Goal: Transaction & Acquisition: Purchase product/service

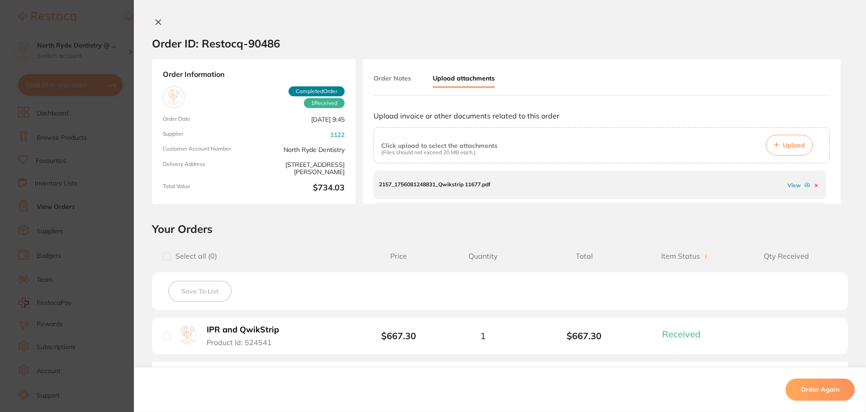
click at [157, 23] on icon at bounding box center [158, 22] width 5 height 5
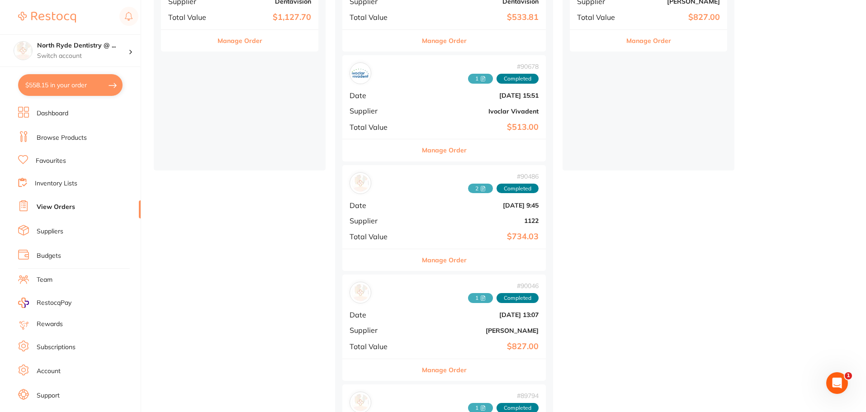
click at [43, 159] on link "Favourites" at bounding box center [51, 161] width 30 height 9
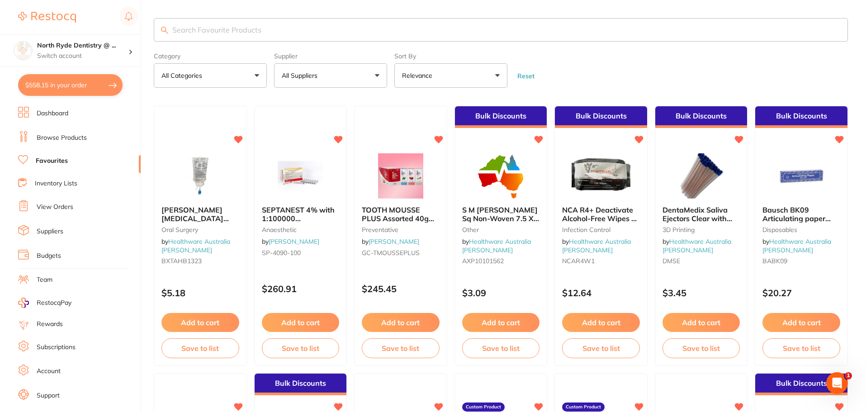
click at [237, 29] on input "search" at bounding box center [501, 30] width 694 height 24
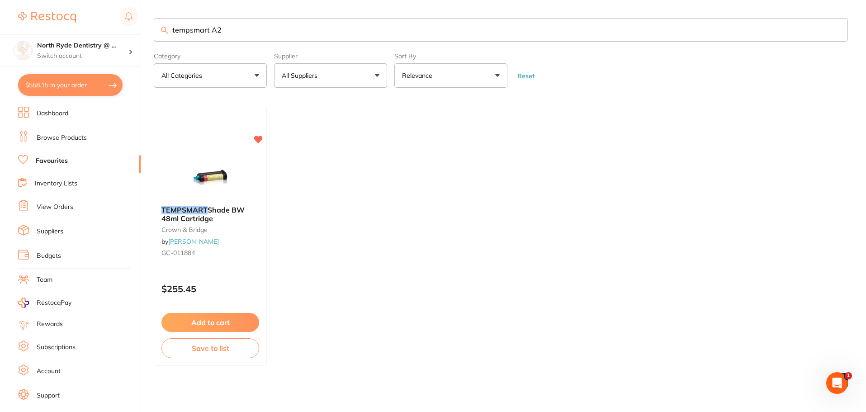
type input "tempsmart A2"
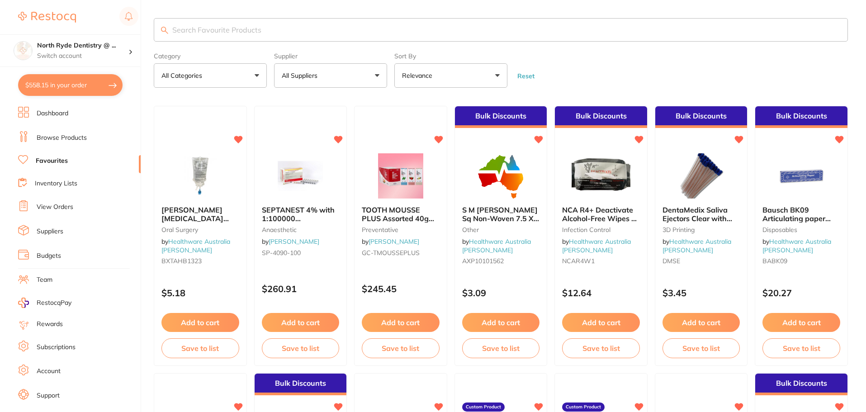
click at [317, 76] on p "All Suppliers" at bounding box center [301, 75] width 39 height 9
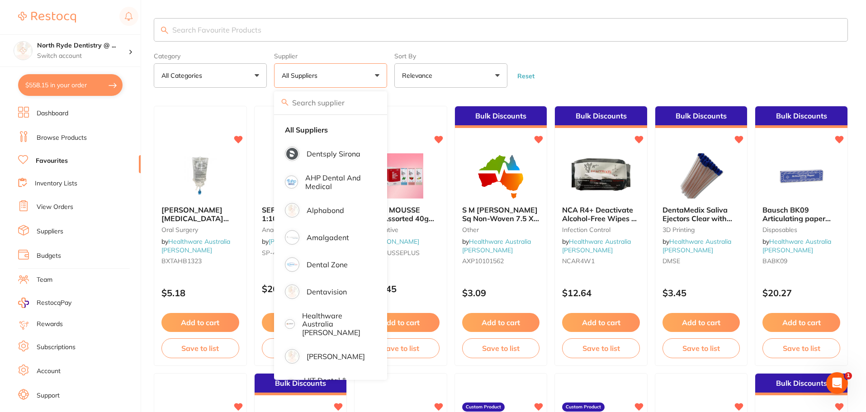
click at [66, 141] on link "Browse Products" at bounding box center [62, 137] width 50 height 9
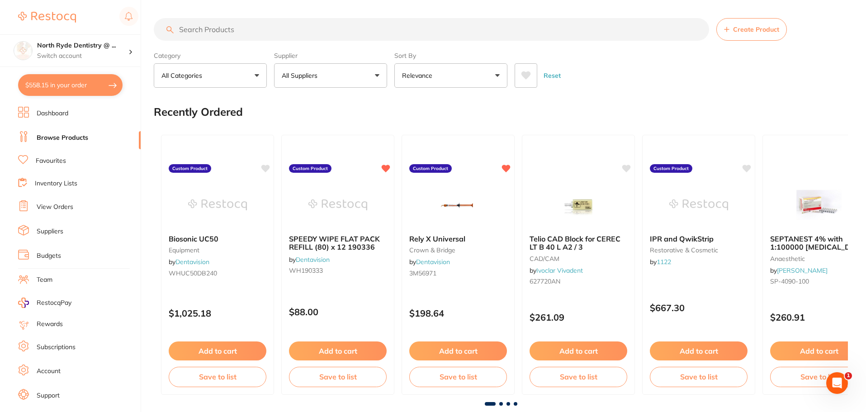
click at [302, 81] on button "All Suppliers" at bounding box center [330, 75] width 113 height 24
type input "hen"
click at [314, 158] on p "[PERSON_NAME]" at bounding box center [336, 154] width 58 height 8
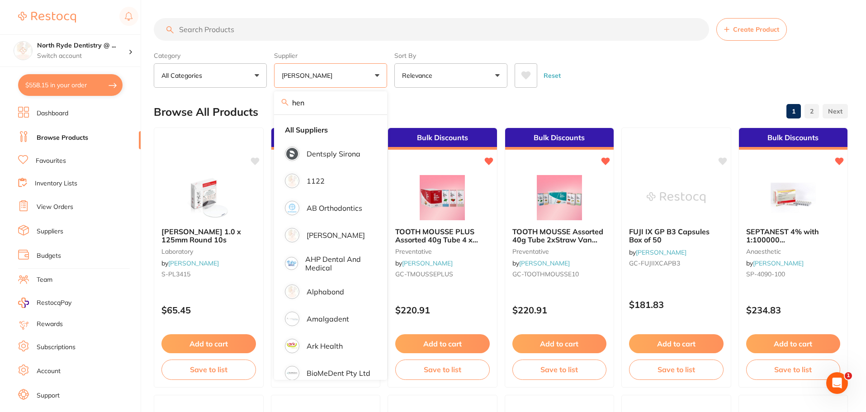
click at [218, 30] on input "search" at bounding box center [432, 29] width 556 height 23
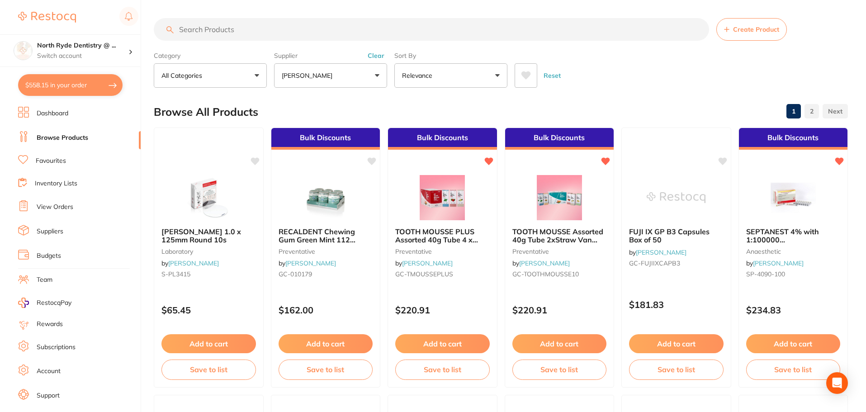
type input "e"
type input "tempsmart"
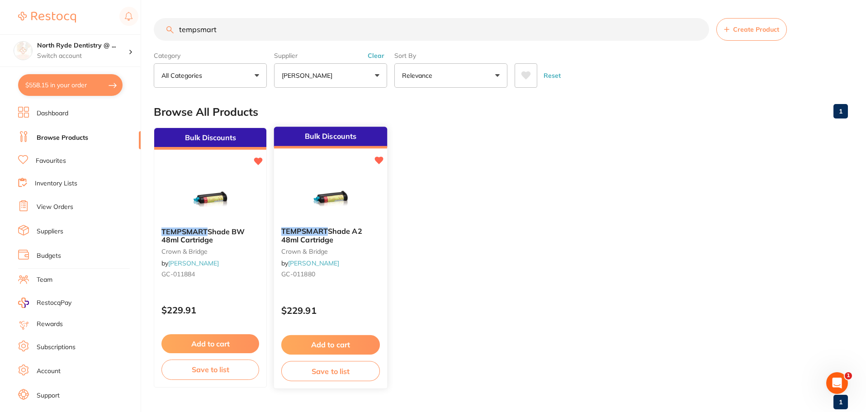
click at [347, 347] on button "Add to cart" at bounding box center [330, 344] width 99 height 19
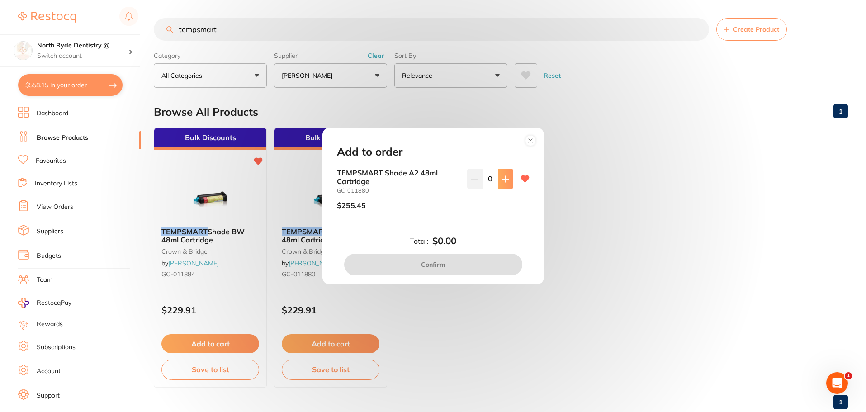
click at [506, 184] on button at bounding box center [506, 179] width 15 height 20
type input "1"
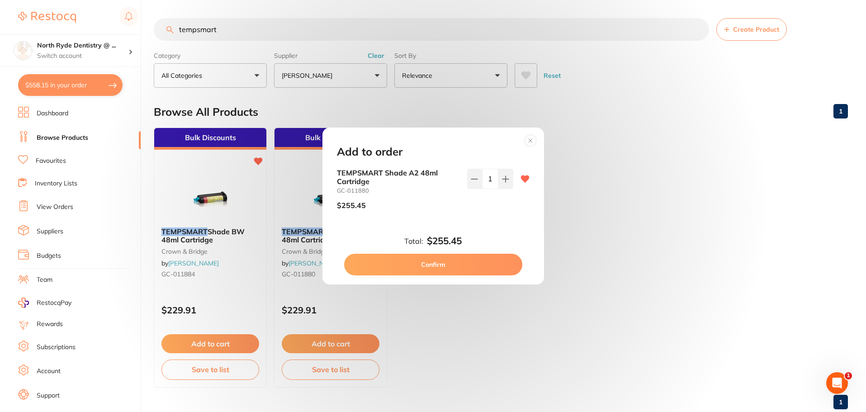
click at [460, 261] on button "Confirm" at bounding box center [433, 265] width 178 height 22
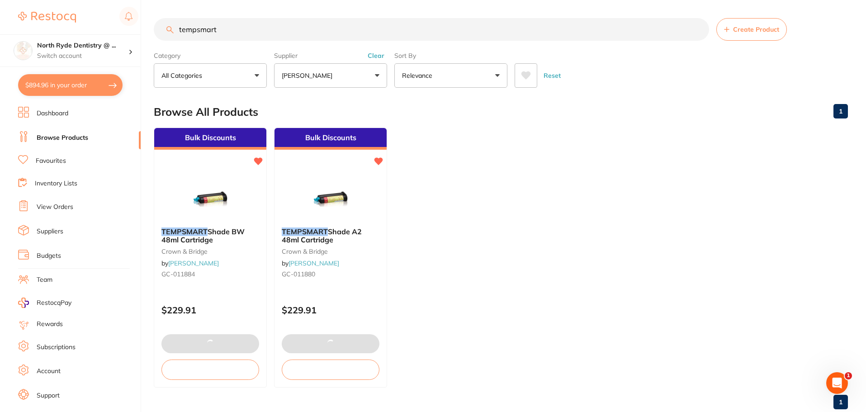
click at [62, 85] on button "$894.96 in your order" at bounding box center [70, 85] width 105 height 22
checkbox input "true"
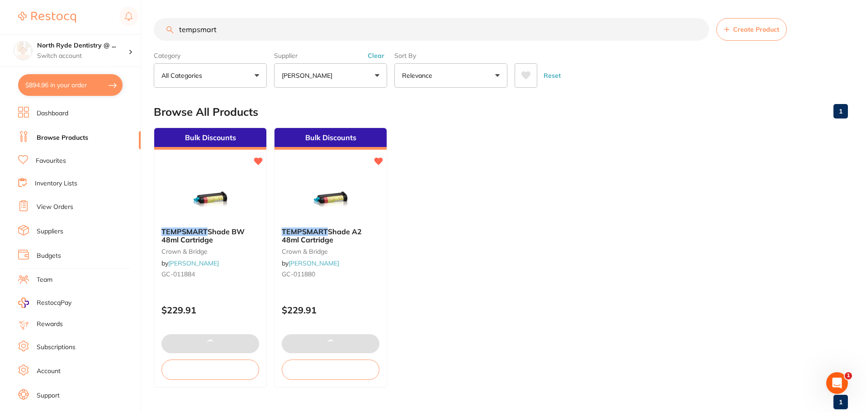
checkbox input "true"
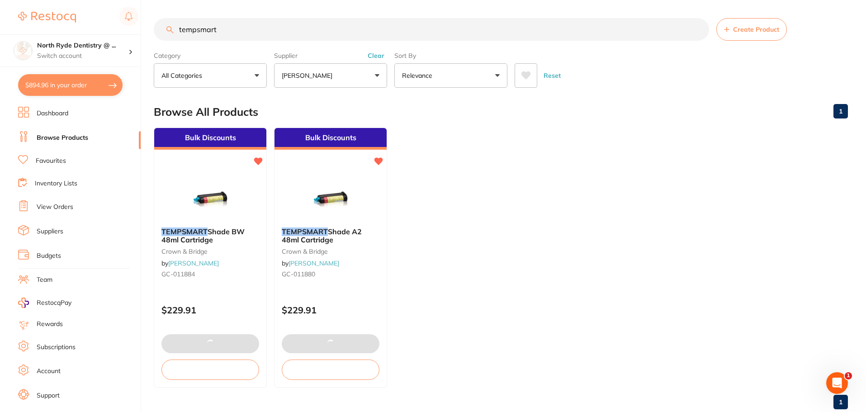
checkbox input "true"
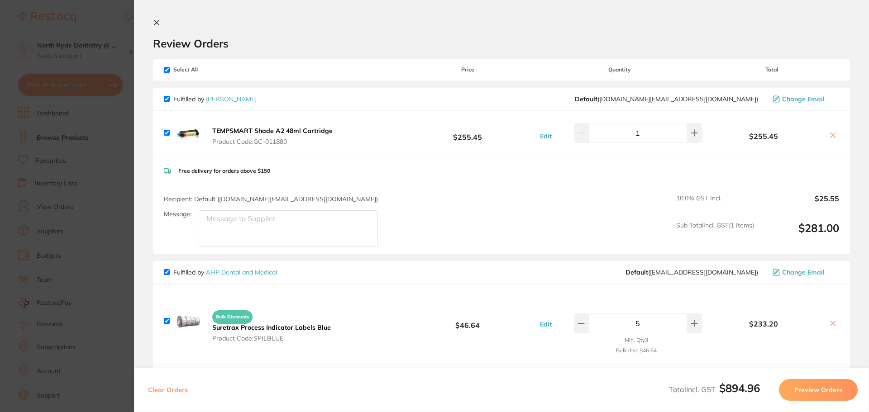
click at [168, 70] on input "checkbox" at bounding box center [167, 70] width 6 height 6
checkbox input "false"
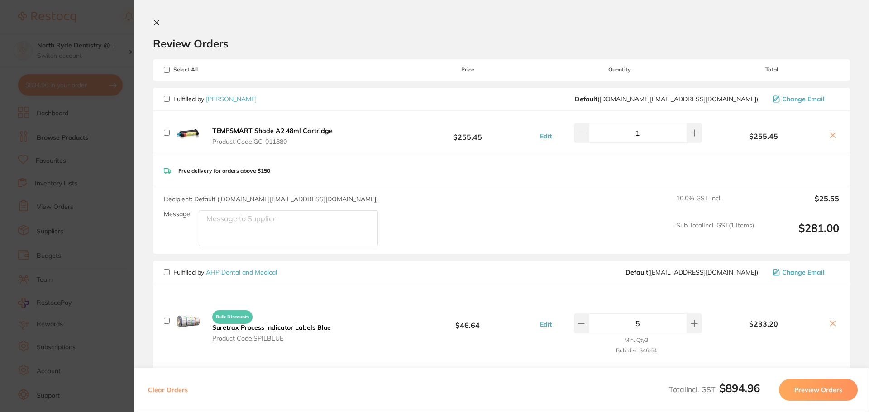
checkbox input "false"
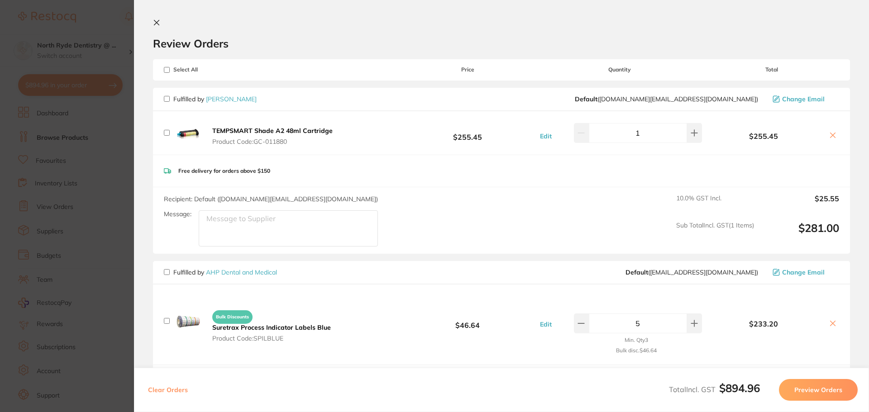
checkbox input "false"
click at [168, 101] on input "checkbox" at bounding box center [167, 99] width 6 height 6
checkbox input "true"
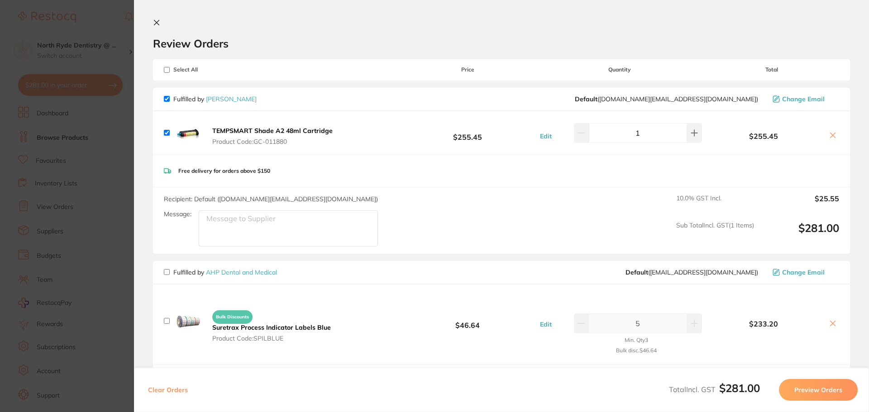
checkbox input "true"
click at [305, 237] on textarea "Message:" at bounding box center [288, 228] width 179 height 36
type textarea "C"
type textarea "Surgery is closed on Wednesdays"
click at [828, 384] on button "Preview Orders" at bounding box center [818, 390] width 79 height 22
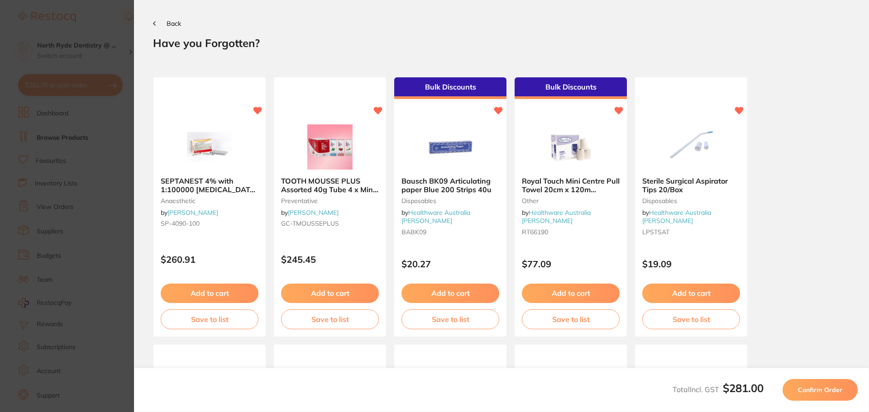
click at [820, 393] on span "Confirm Order" at bounding box center [820, 390] width 44 height 8
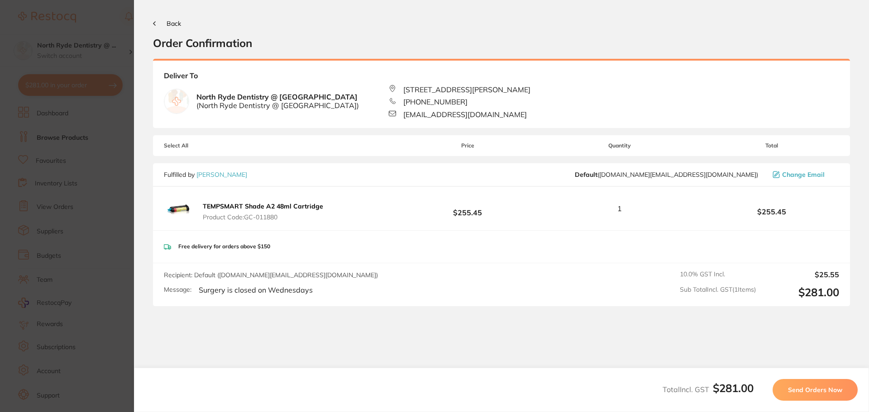
click at [820, 393] on span "Send Orders Now" at bounding box center [815, 390] width 54 height 8
